Goal: Information Seeking & Learning: Learn about a topic

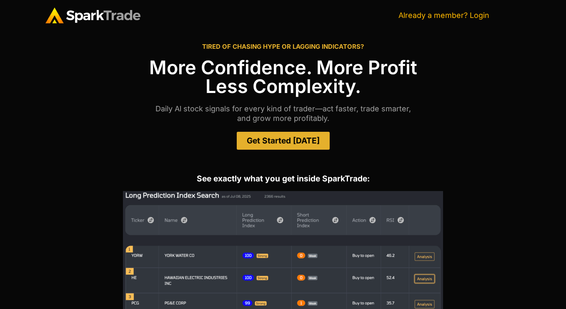
click at [484, 14] on link "Already a member? Login" at bounding box center [444, 15] width 91 height 9
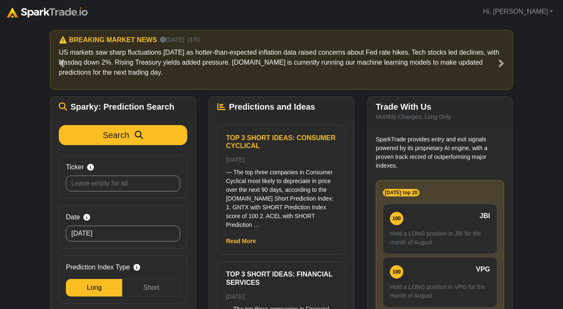
scroll to position [7, 0]
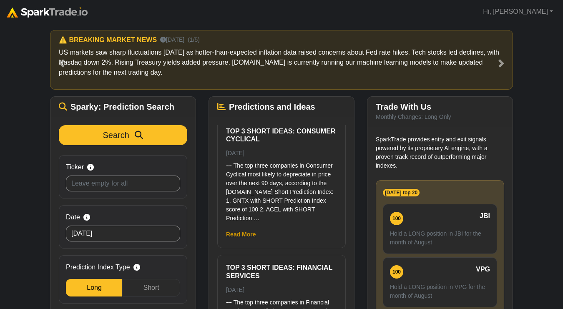
click at [251, 231] on link "Read More" at bounding box center [241, 234] width 30 height 7
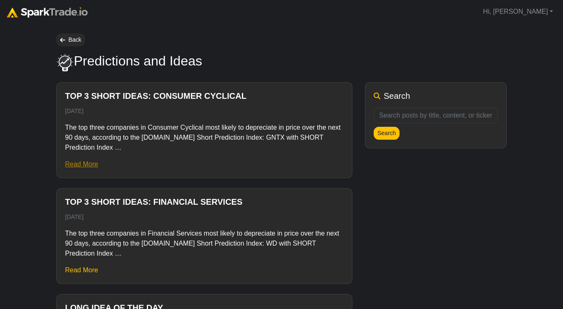
click at [88, 163] on link "Read More" at bounding box center [81, 164] width 33 height 7
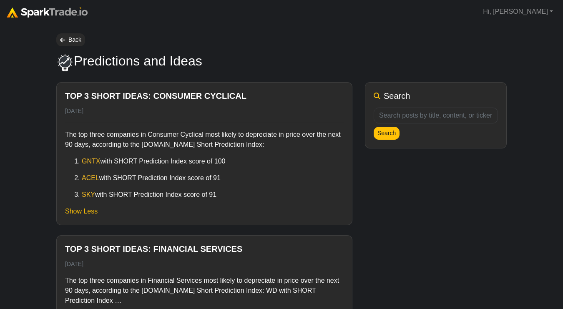
drag, startPoint x: 232, startPoint y: 196, endPoint x: 55, endPoint y: 126, distance: 190.4
copy div "The top three companies in Consumer Cyclical most likely to depreciate in price…"
click at [313, 135] on p "The top three companies in Consumer Cyclical most likely to depreciate in price…" at bounding box center [204, 140] width 279 height 20
click at [199, 253] on h5 "Top 3 Short ideas: Financial Services" at bounding box center [204, 249] width 279 height 10
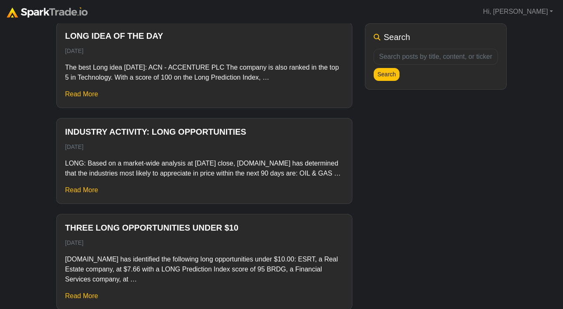
scroll to position [376, 0]
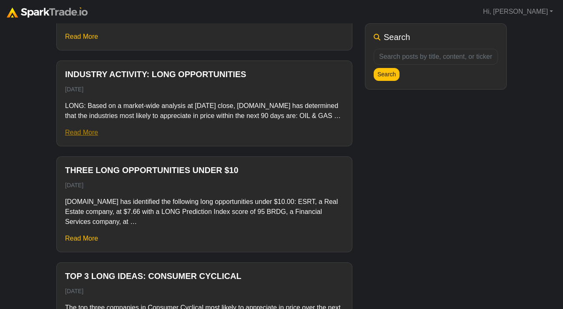
click at [75, 134] on link "Read More" at bounding box center [81, 132] width 33 height 7
